Goal: Transaction & Acquisition: Purchase product/service

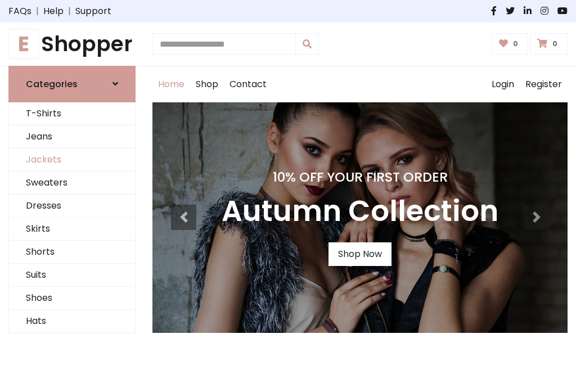
click at [72, 160] on link "Jackets" at bounding box center [72, 160] width 126 height 23
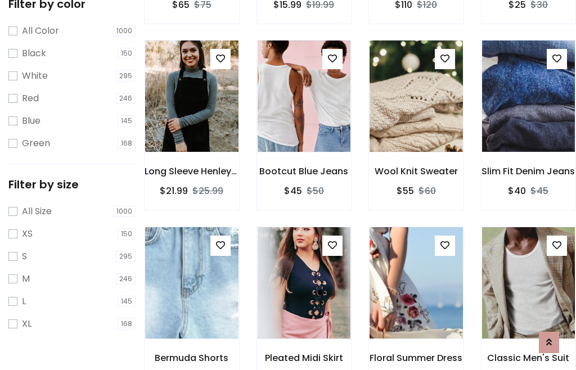
scroll to position [104, 0]
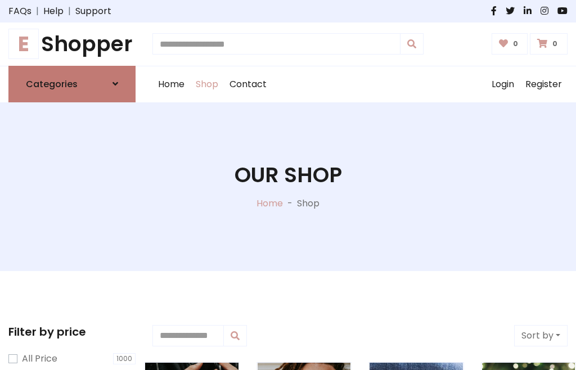
click at [72, 84] on h6 "Categories" at bounding box center [52, 84] width 52 height 11
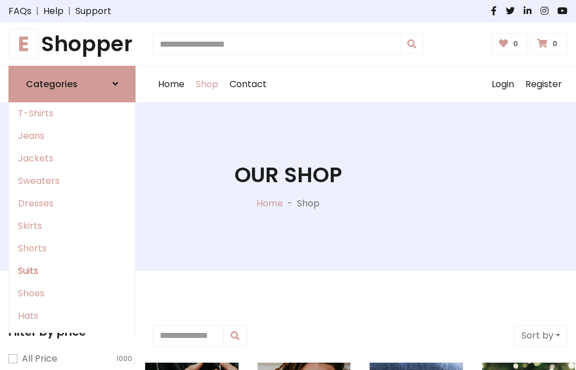
click at [72, 271] on link "Suits" at bounding box center [72, 271] width 126 height 23
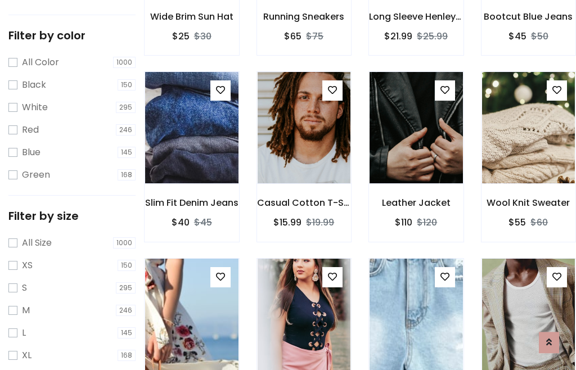
scroll to position [57, 0]
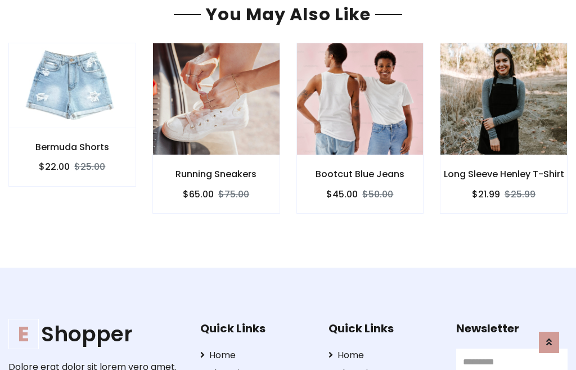
scroll to position [928, 0]
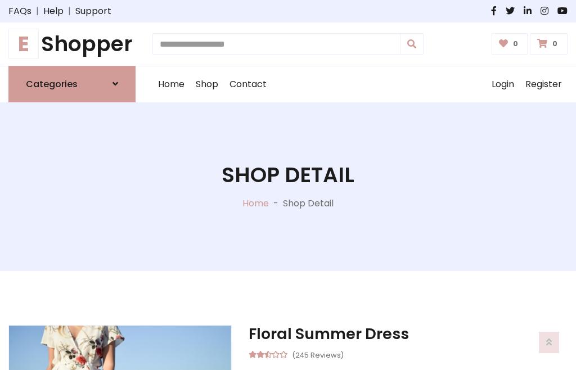
scroll to position [1051, 0]
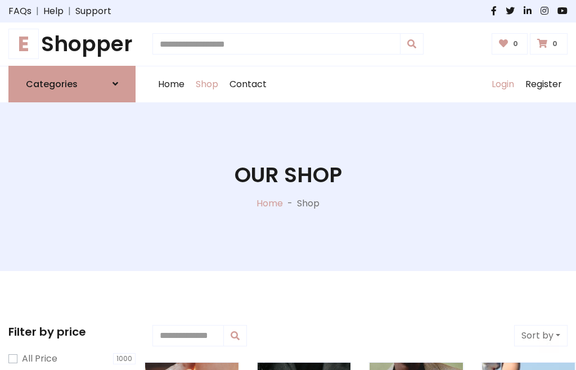
click at [503, 84] on link "Login" at bounding box center [503, 84] width 34 height 36
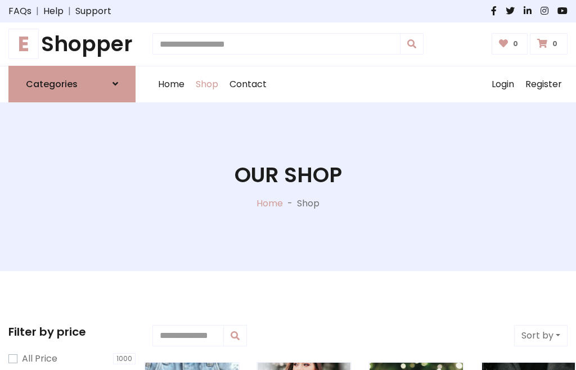
scroll to position [57, 0]
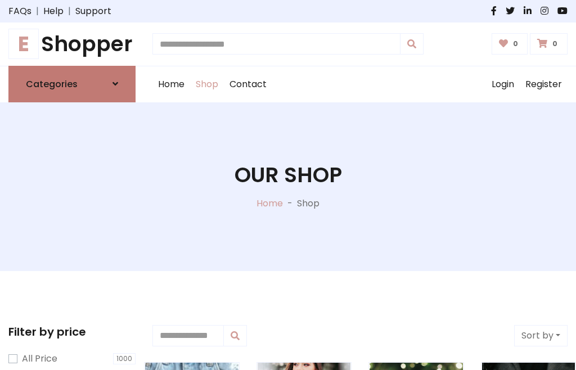
click at [115, 84] on icon at bounding box center [116, 83] width 6 height 9
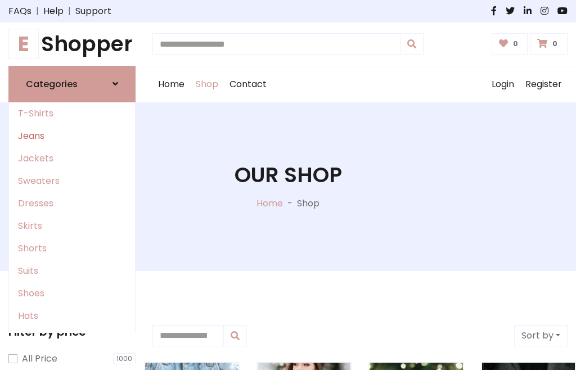
click at [72, 136] on link "Jeans" at bounding box center [72, 136] width 126 height 23
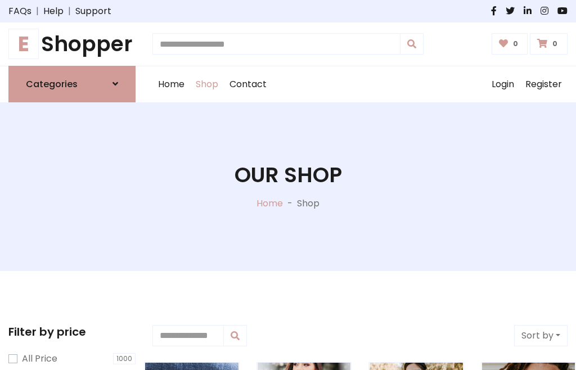
scroll to position [57, 0]
